Goal: Task Accomplishment & Management: Complete application form

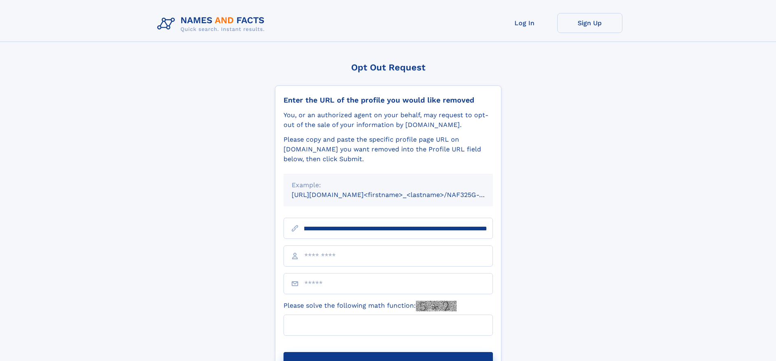
scroll to position [0, 97]
type input "**********"
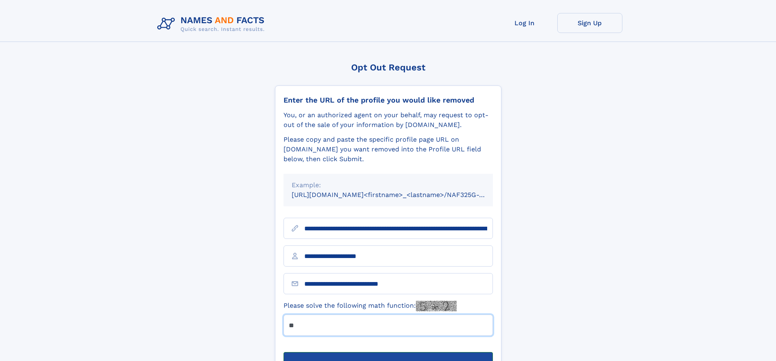
type input "**"
click at [388, 352] on button "Submit Opt Out Request" at bounding box center [387, 365] width 209 height 26
